Goal: Task Accomplishment & Management: Manage account settings

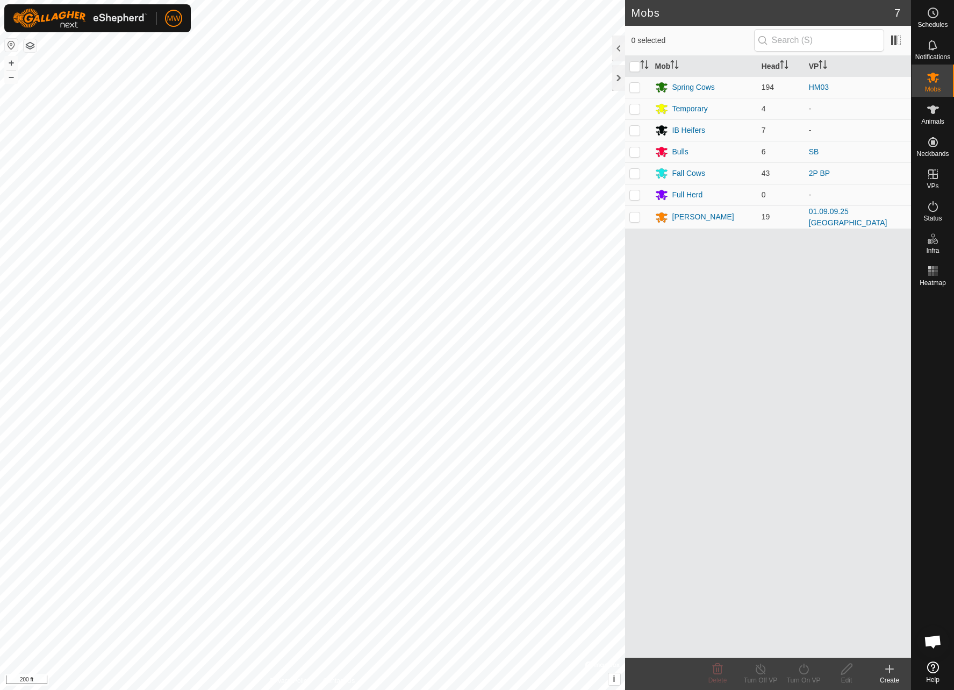
click at [921, 413] on div "Schedules Notifications Mobs Animals Neckbands VPs Status Infra Heatmap Help Mo…" at bounding box center [477, 345] width 954 height 690
click at [894, 671] on icon at bounding box center [889, 668] width 13 height 13
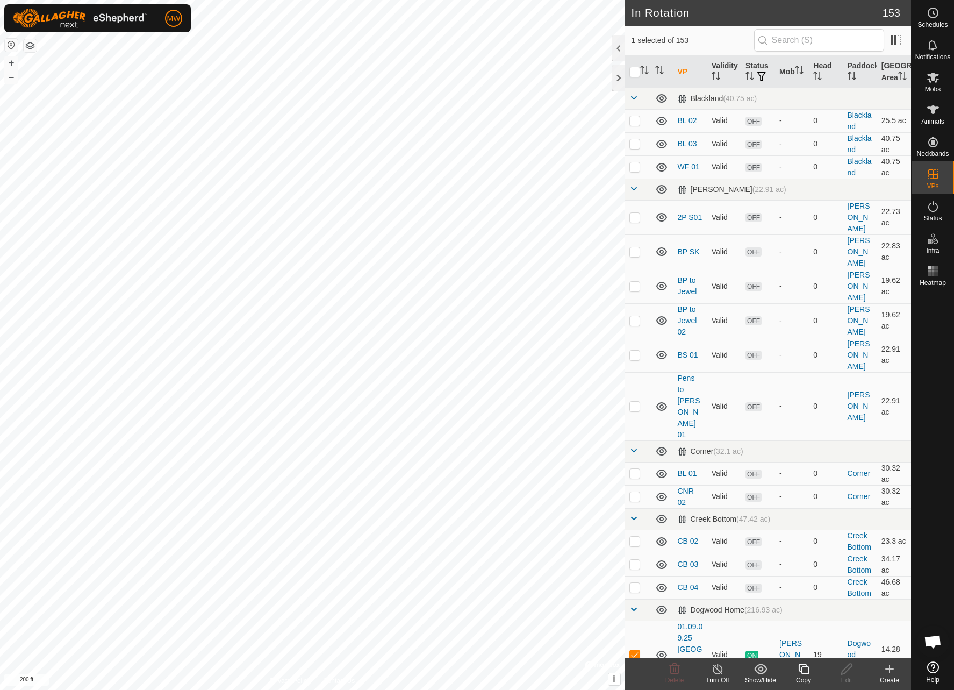
click at [883, 666] on create-svg-icon at bounding box center [889, 668] width 43 height 13
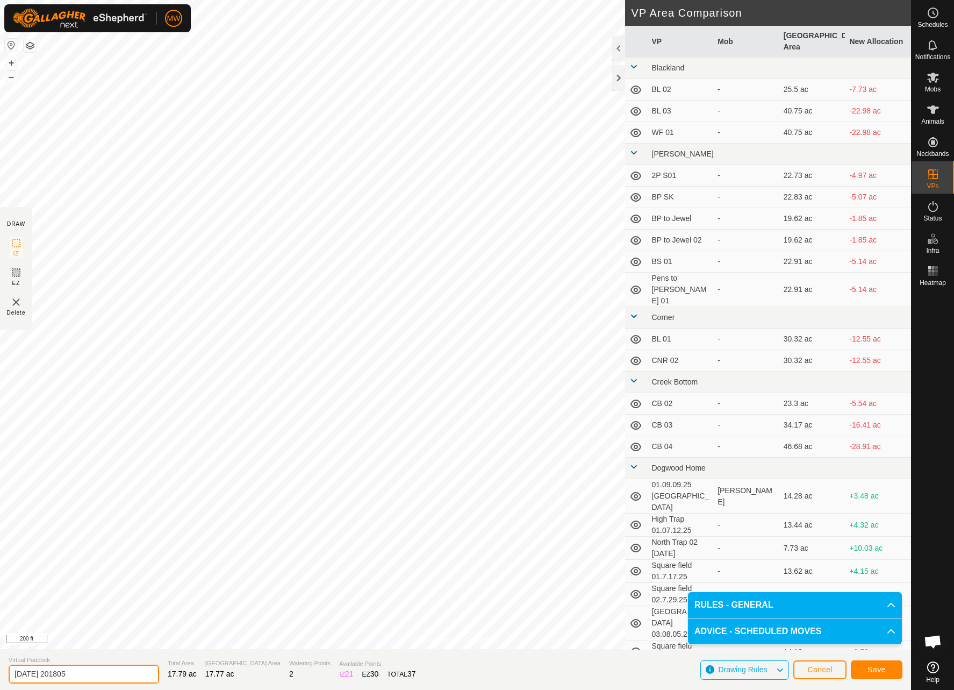
click at [95, 674] on input "[DATE] 201805" at bounding box center [84, 674] width 151 height 19
drag, startPoint x: 95, startPoint y: 674, endPoint x: 0, endPoint y: 668, distance: 95.3
click at [0, 668] on section "Virtual Paddock [DATE] 201805 Total Area 17.79 ac Grazing Area 17.77 ac Waterin…" at bounding box center [455, 669] width 911 height 41
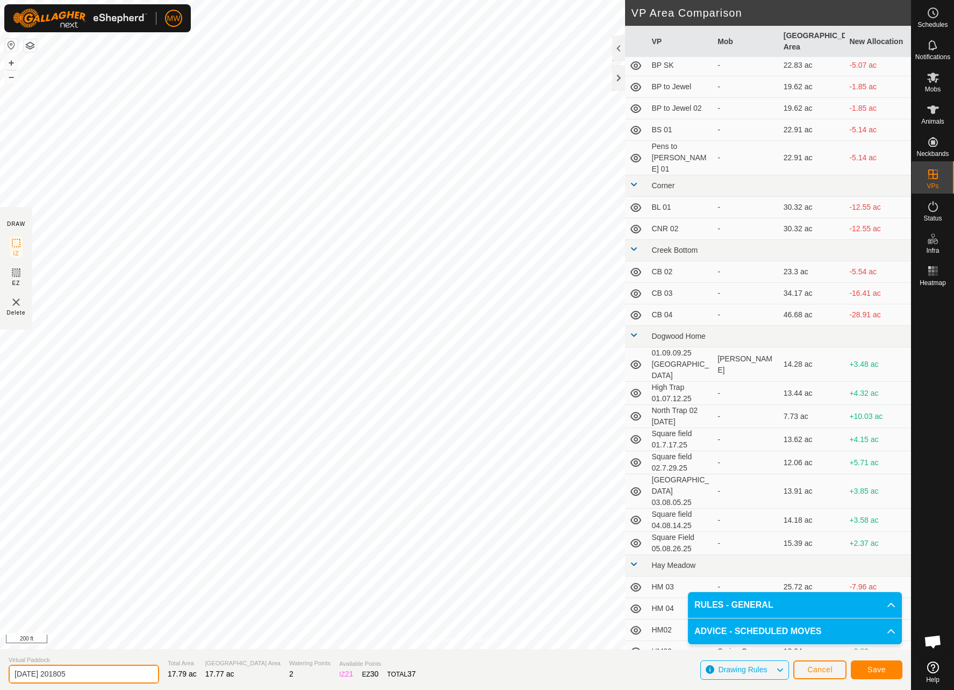
scroll to position [130, 0]
drag, startPoint x: 85, startPoint y: 675, endPoint x: 0, endPoint y: 664, distance: 86.2
click at [0, 664] on section "Virtual Paddock [DATE] 201805 Total Area 16.36 ac Grazing Area 16.36 ac Waterin…" at bounding box center [455, 669] width 911 height 41
type input "o"
type input "02.09.16.25 [PERSON_NAME]"
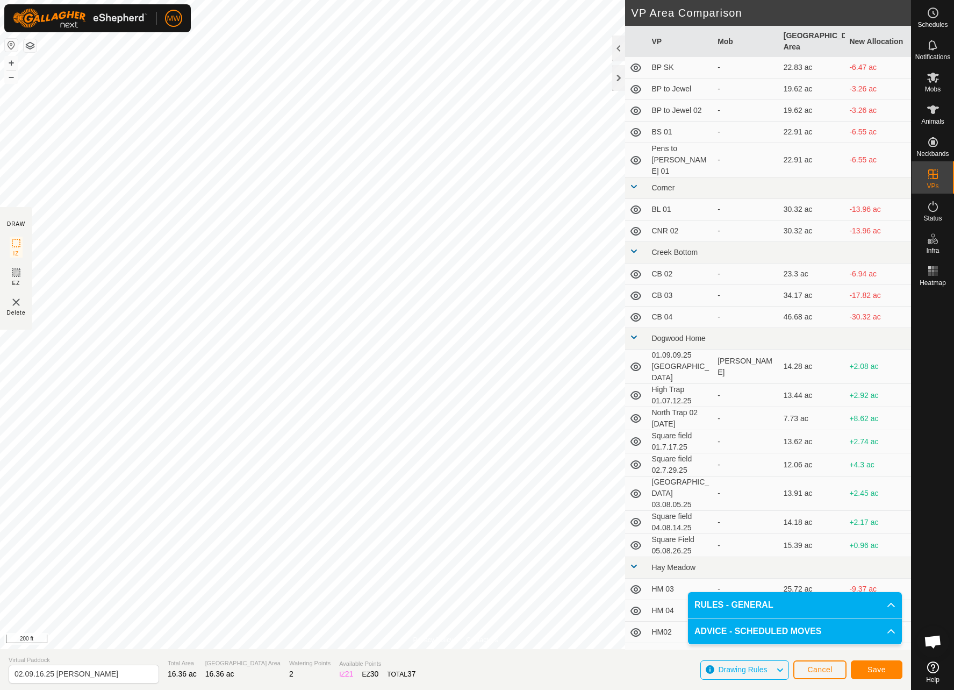
click at [880, 672] on span "Save" at bounding box center [877, 669] width 18 height 9
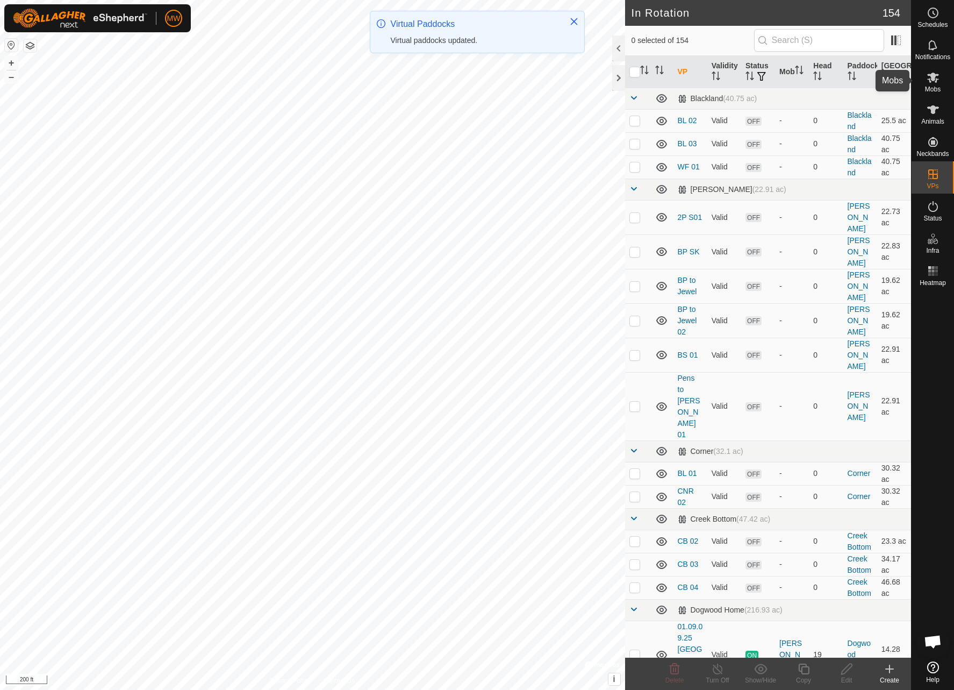
click at [938, 83] on icon at bounding box center [933, 77] width 13 height 13
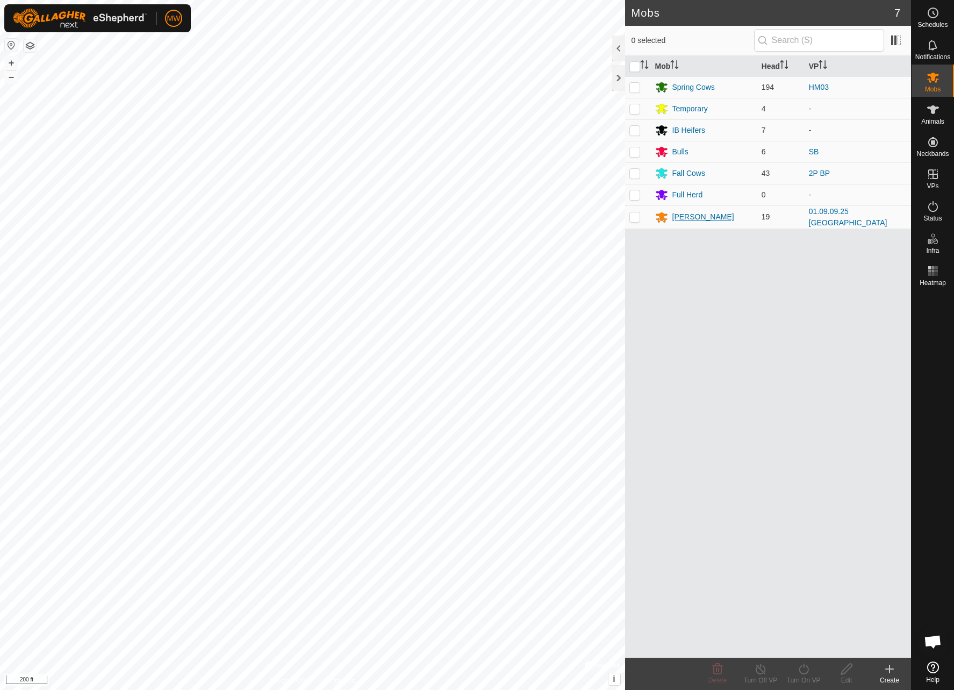
click at [689, 217] on div "[PERSON_NAME]" at bounding box center [704, 217] width 98 height 13
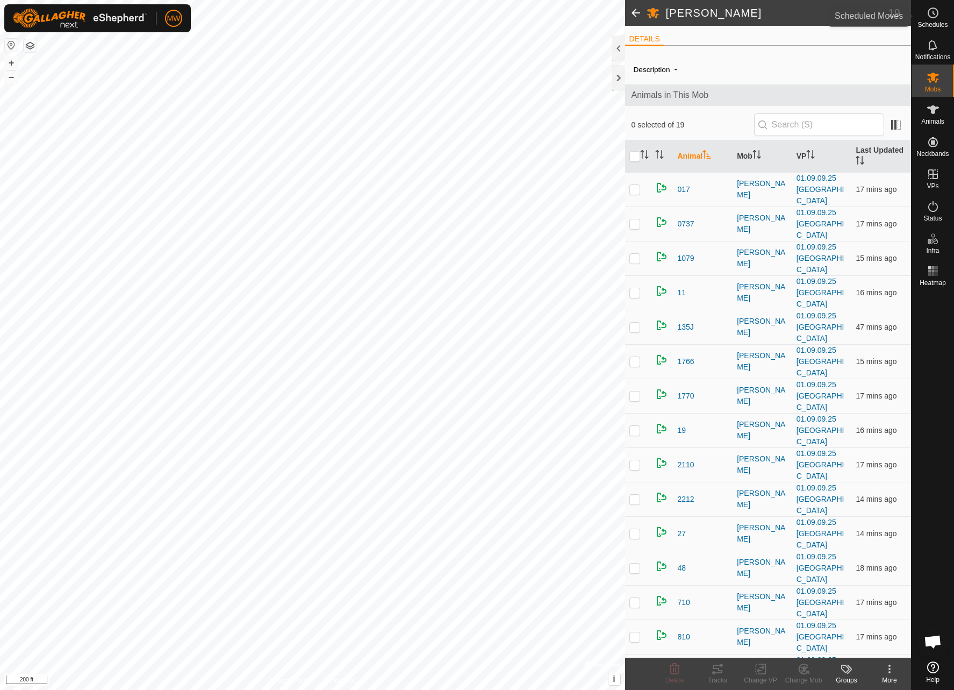
click at [935, 20] on es-schedule-vp-svg-icon at bounding box center [933, 12] width 19 height 17
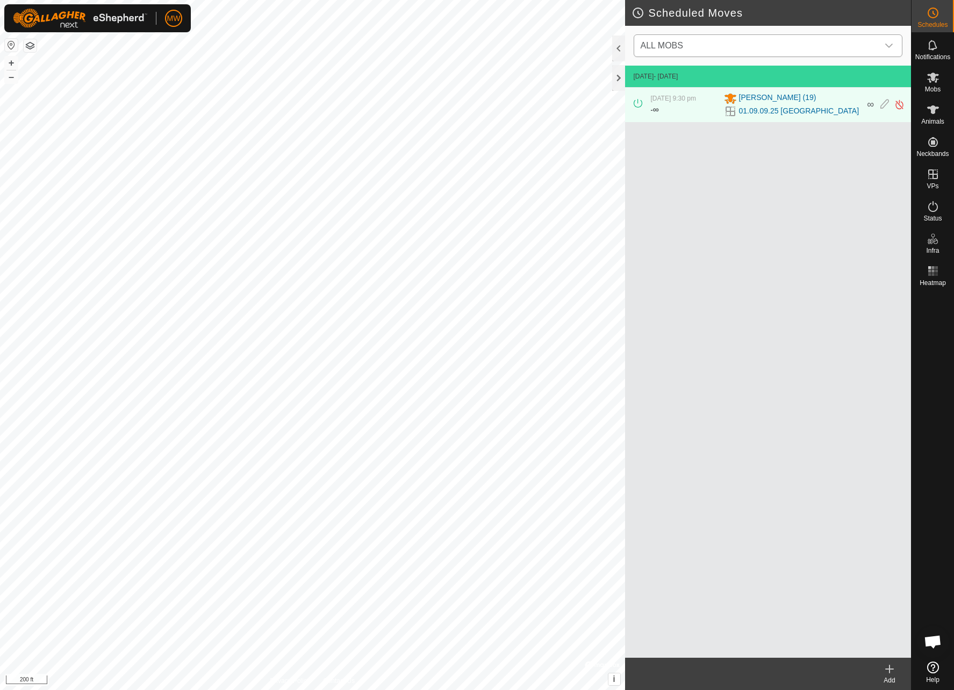
click at [893, 45] on icon "dropdown trigger" at bounding box center [889, 45] width 9 height 9
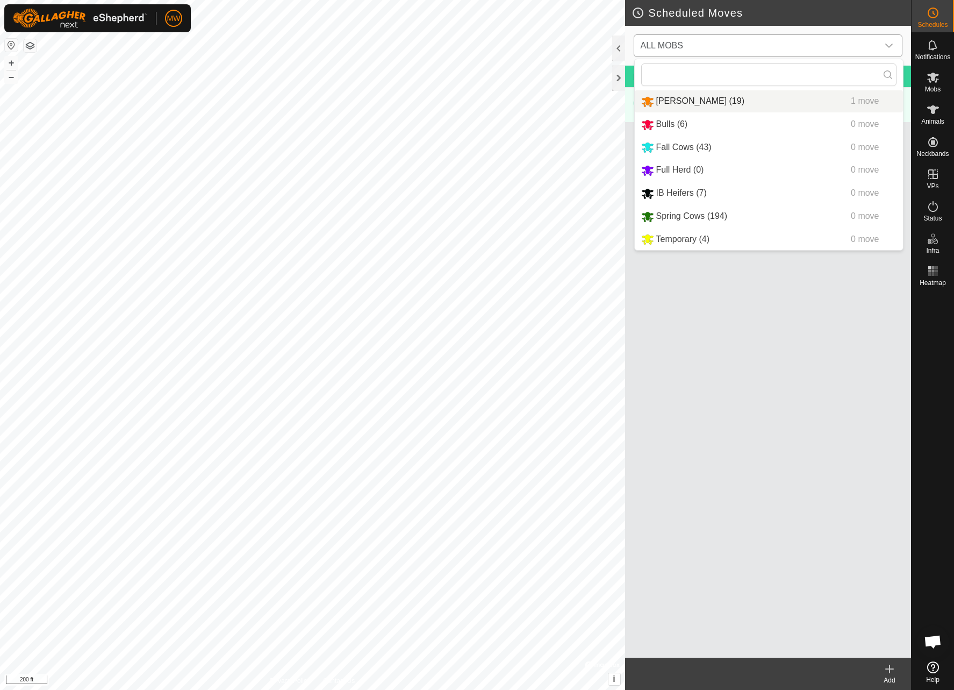
click at [681, 92] on li "[PERSON_NAME] (19) 1 move" at bounding box center [769, 101] width 268 height 22
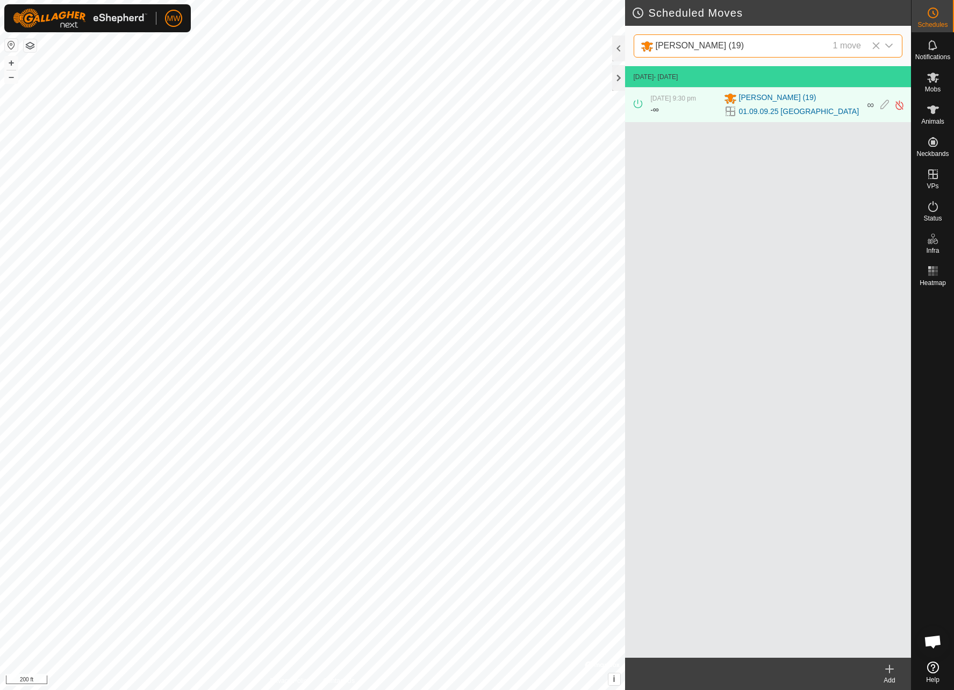
click at [885, 668] on icon at bounding box center [889, 668] width 13 height 13
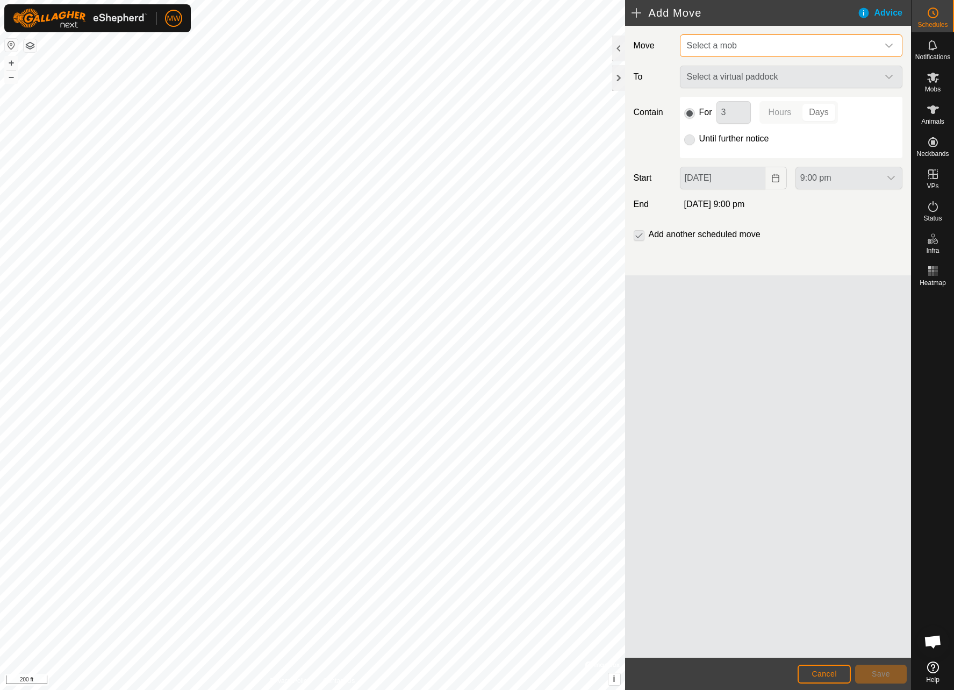
click at [736, 48] on span "Select a mob" at bounding box center [712, 45] width 50 height 9
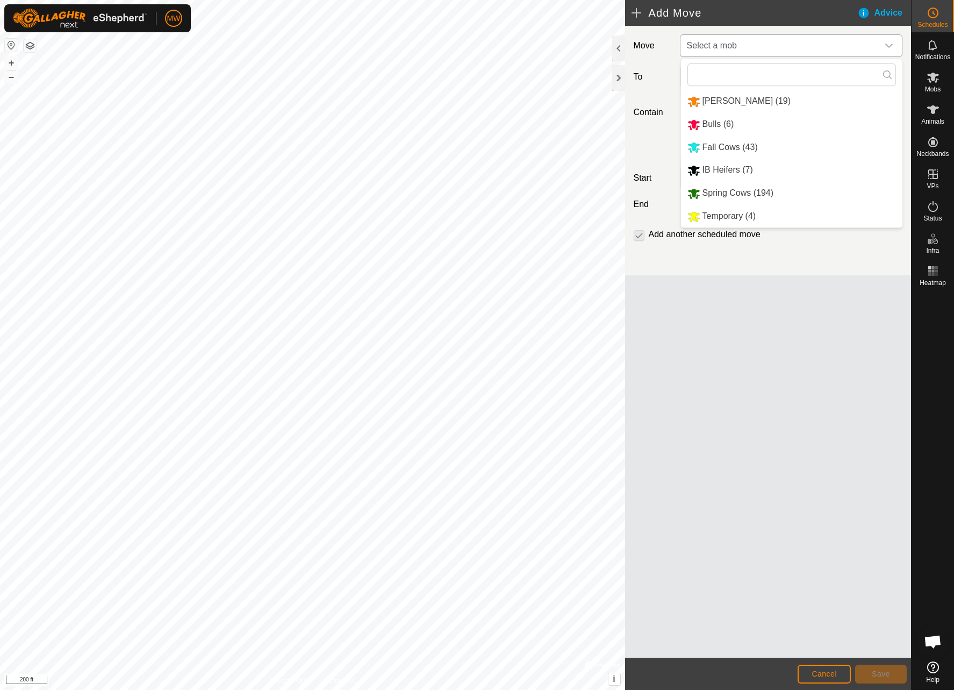
click at [723, 106] on li "[PERSON_NAME] (19)" at bounding box center [792, 101] width 222 height 22
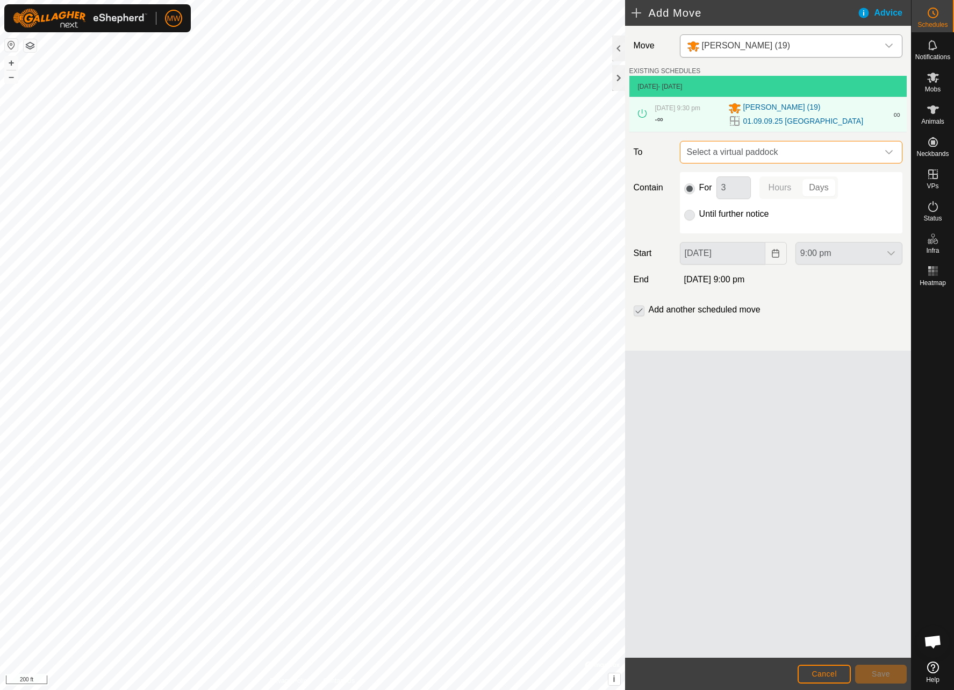
click at [738, 158] on span "Select a virtual paddock" at bounding box center [781, 152] width 196 height 22
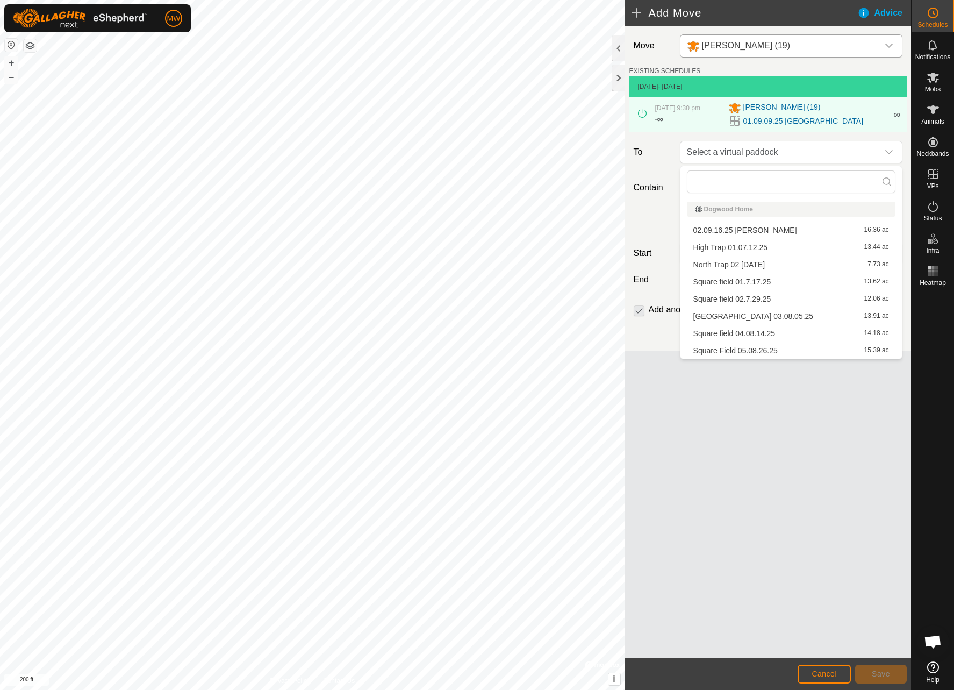
click at [733, 227] on li "02.09.16.25 [PERSON_NAME] 16.36 ac" at bounding box center [791, 230] width 209 height 16
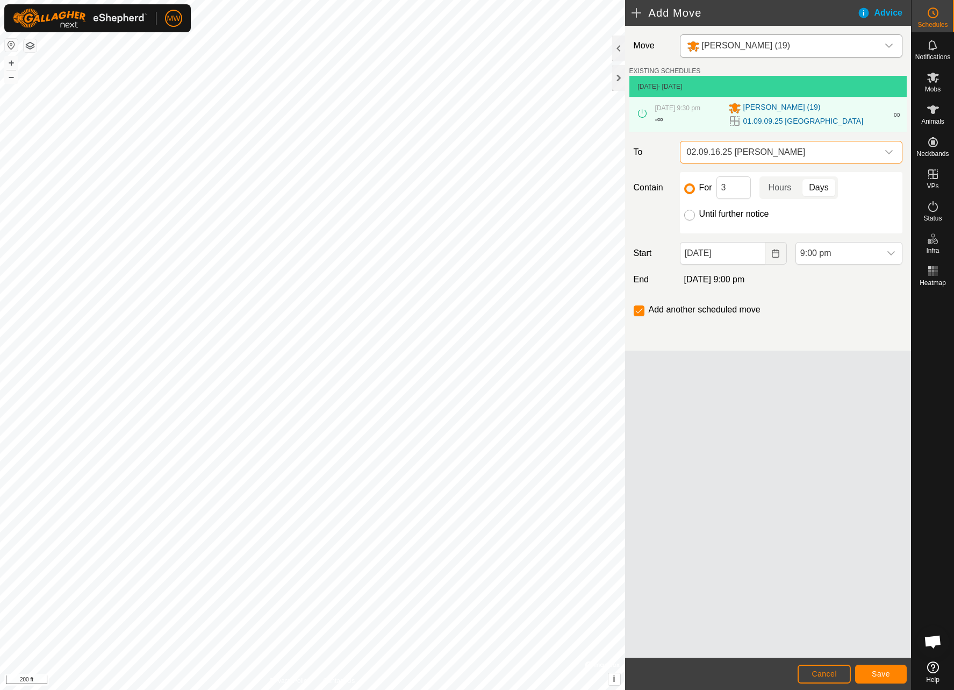
click at [694, 216] on input "Until further notice" at bounding box center [689, 215] width 11 height 11
radio input "true"
checkbox input "false"
click at [886, 672] on span "Save" at bounding box center [881, 673] width 18 height 9
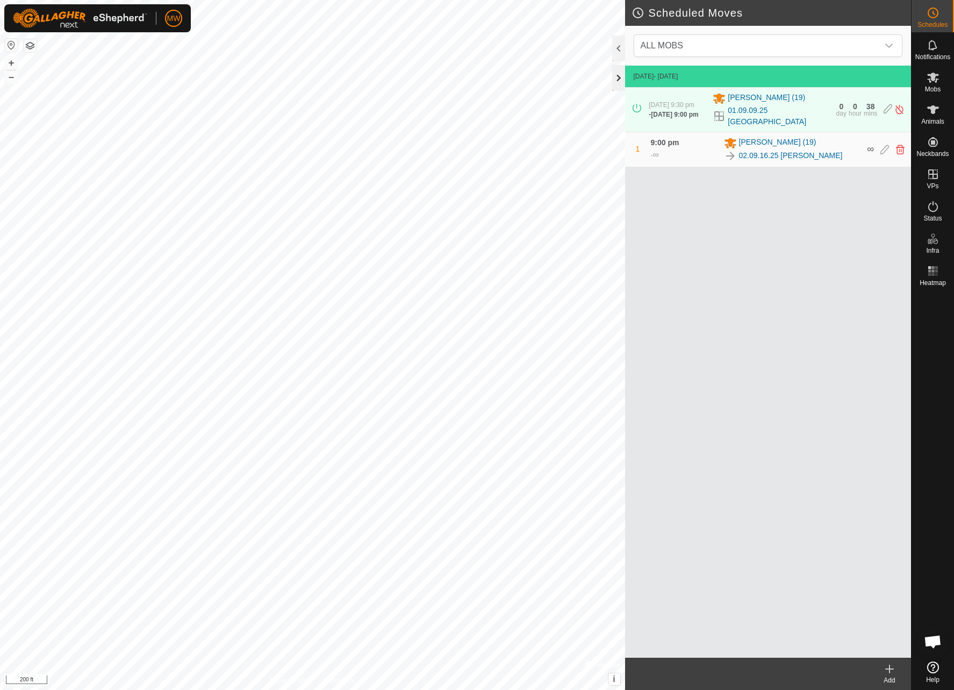
click at [621, 80] on div at bounding box center [618, 78] width 13 height 26
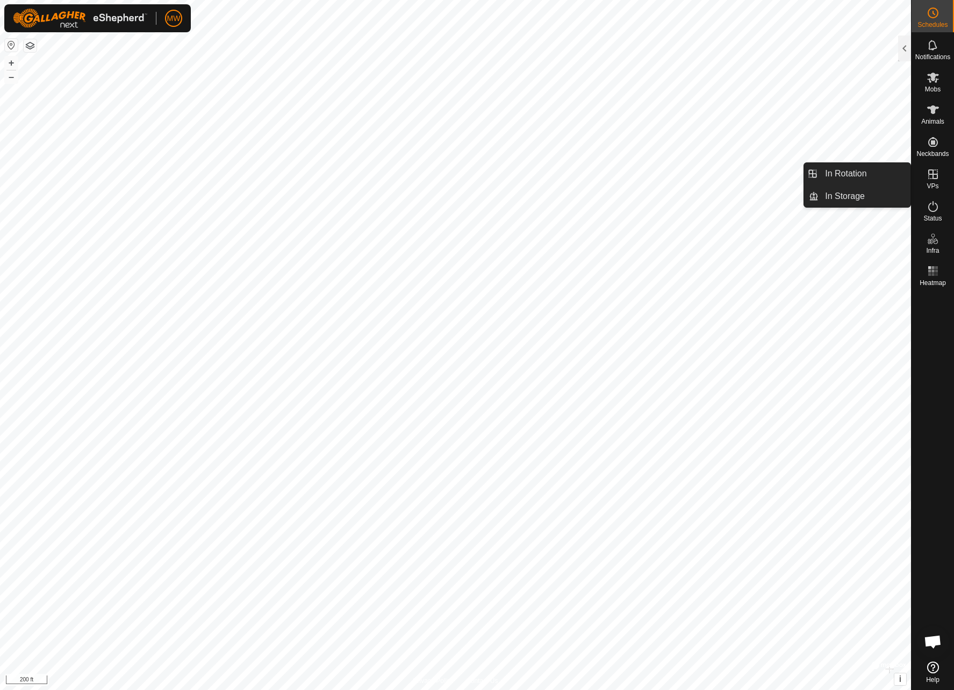
click at [937, 183] on span "VPs" at bounding box center [933, 186] width 12 height 6
click at [904, 51] on div at bounding box center [904, 48] width 13 height 26
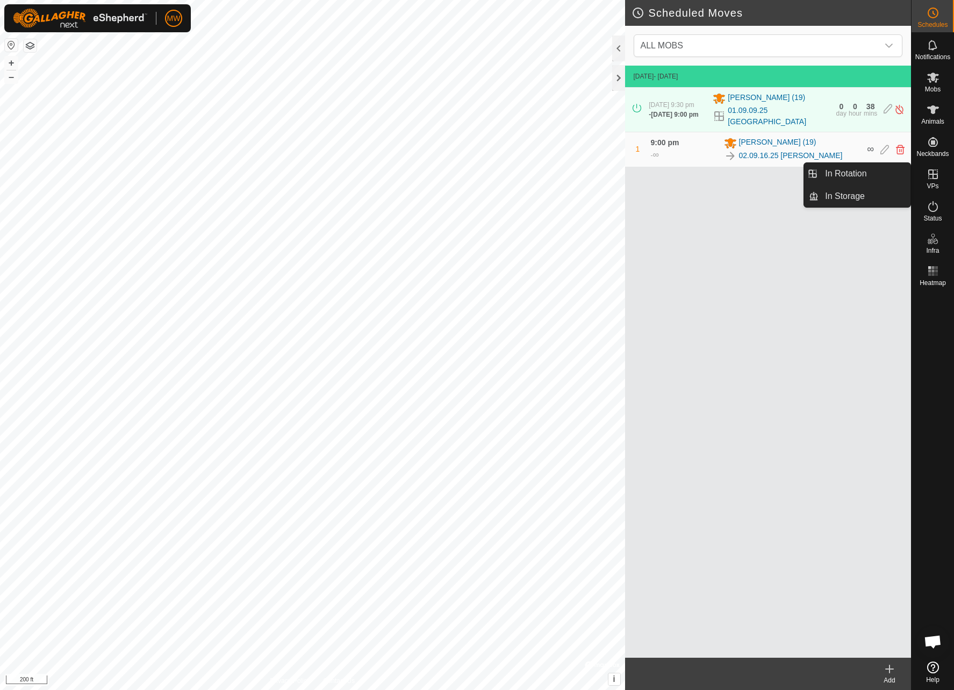
click at [932, 176] on icon at bounding box center [933, 174] width 13 height 13
click at [858, 176] on link "In Rotation" at bounding box center [865, 174] width 92 height 22
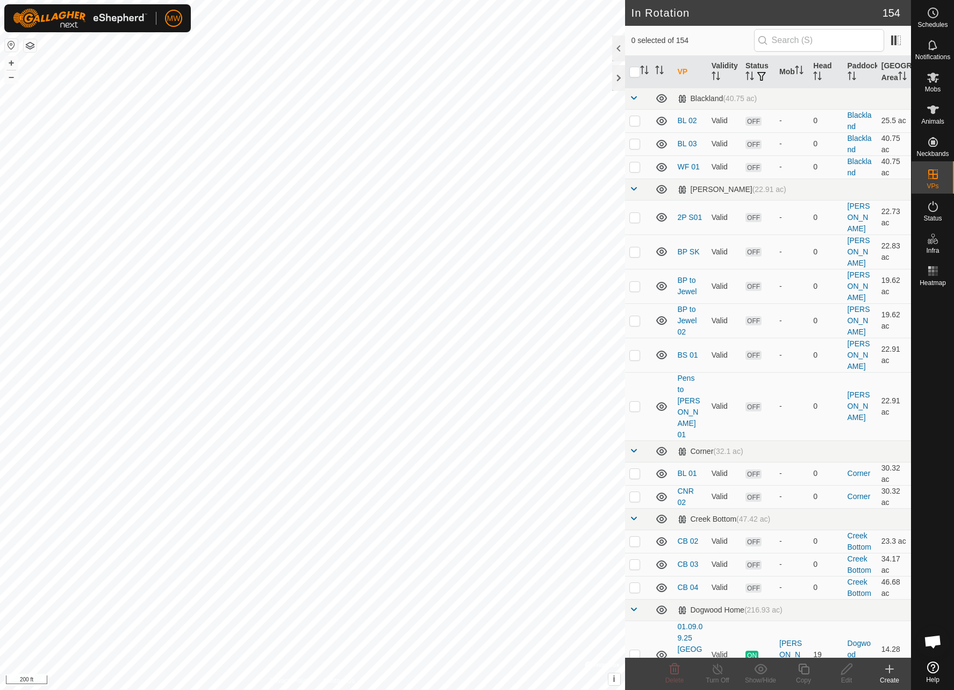
click at [886, 669] on icon at bounding box center [890, 669] width 8 height 0
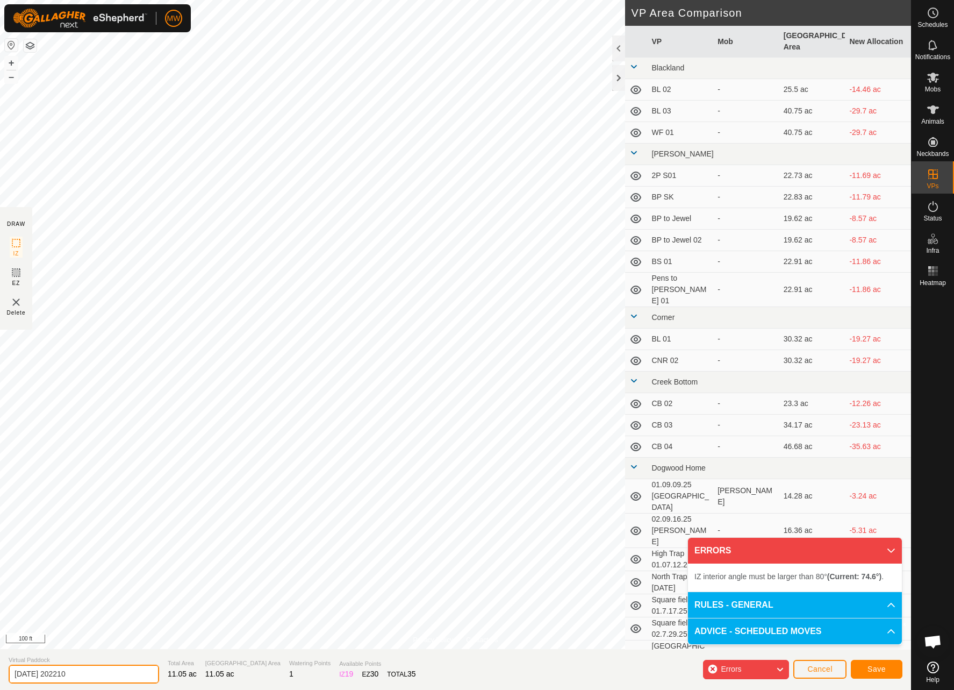
drag, startPoint x: 89, startPoint y: 675, endPoint x: 0, endPoint y: 668, distance: 89.0
click at [0, 668] on section "Virtual Paddock [DATE] 202210 Total Area 11.05 ac [GEOGRAPHIC_DATA] Area 11.05 …" at bounding box center [455, 669] width 911 height 41
type input "03.09.18.25 [GEOGRAPHIC_DATA]"
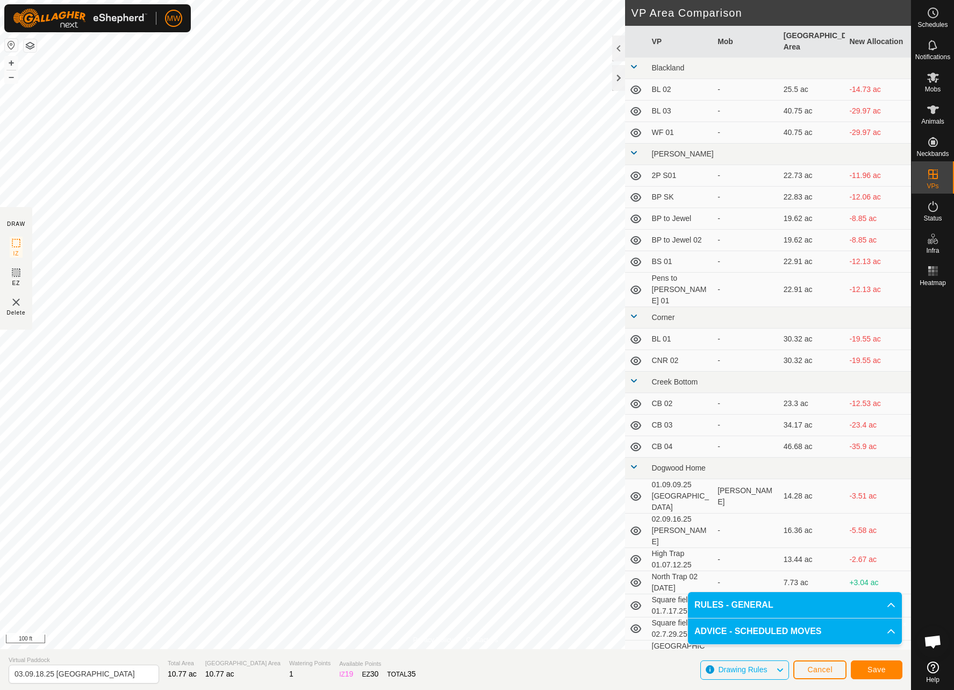
click at [871, 672] on span "Save" at bounding box center [877, 669] width 18 height 9
